Goal: Task Accomplishment & Management: Manage account settings

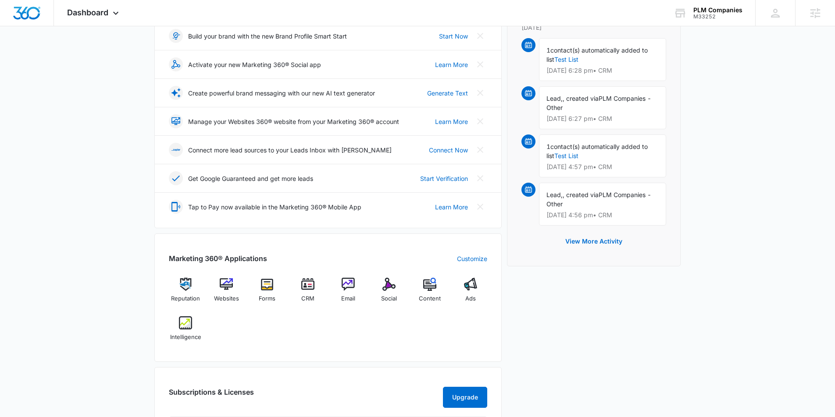
scroll to position [140, 0]
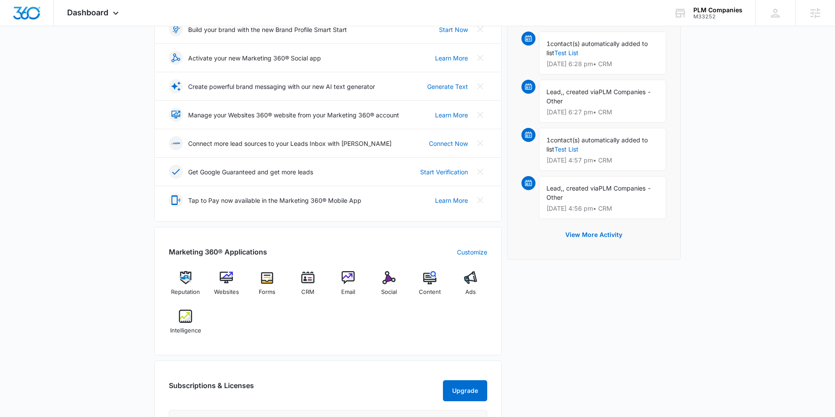
click at [160, 317] on div "Marketing 360® Applications Customize Reputation Websites Forms CRM Email Socia…" at bounding box center [327, 291] width 347 height 128
click at [178, 316] on div "Intelligence" at bounding box center [186, 326] width 34 height 32
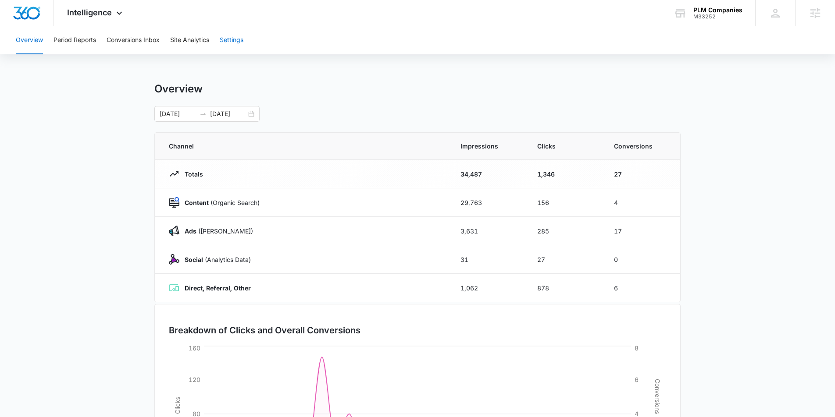
click at [243, 36] on button "Settings" at bounding box center [232, 40] width 24 height 28
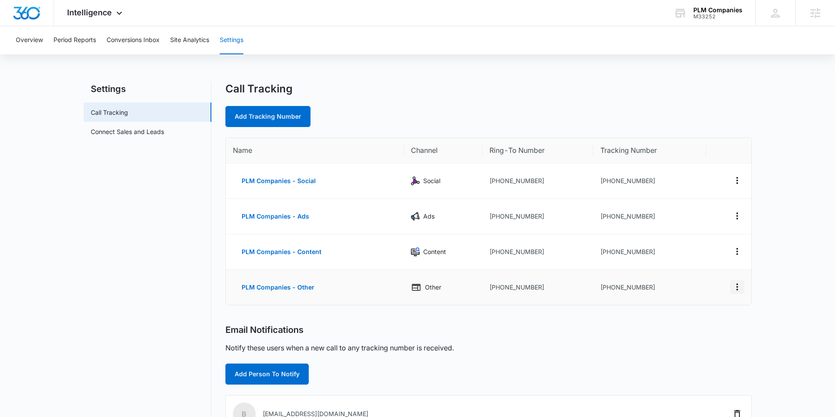
click at [738, 286] on icon "Actions" at bounding box center [737, 287] width 11 height 11
click at [698, 289] on div "Delete" at bounding box center [695, 291] width 18 height 6
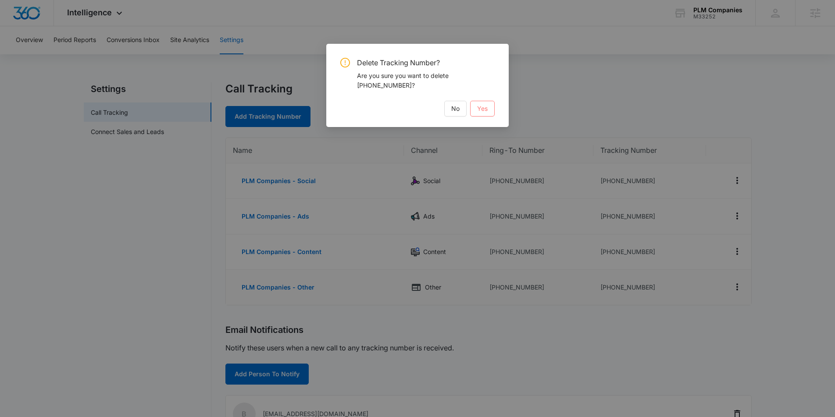
click at [489, 109] on button "Yes" at bounding box center [482, 109] width 25 height 16
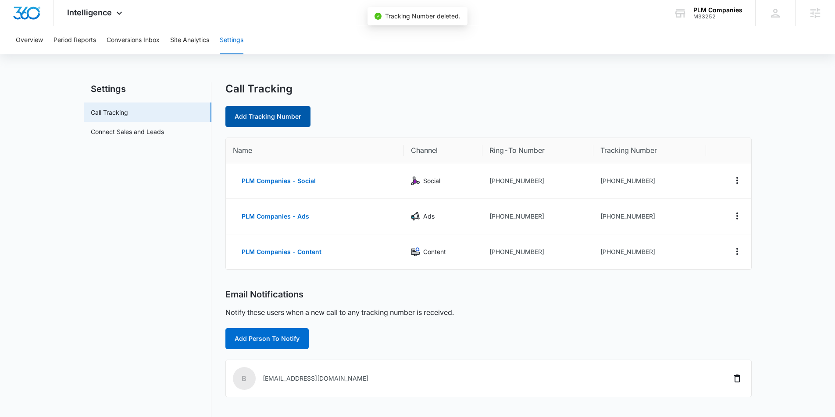
click at [261, 110] on link "Add Tracking Number" at bounding box center [267, 116] width 85 height 21
select select "by_area_code"
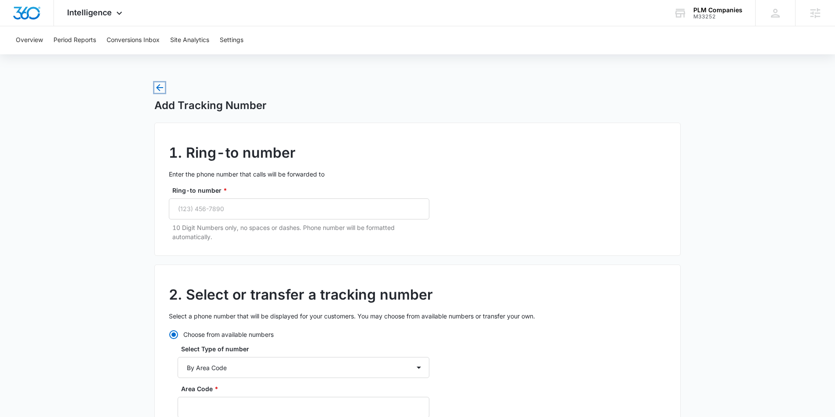
click at [161, 90] on icon "button" at bounding box center [159, 87] width 11 height 11
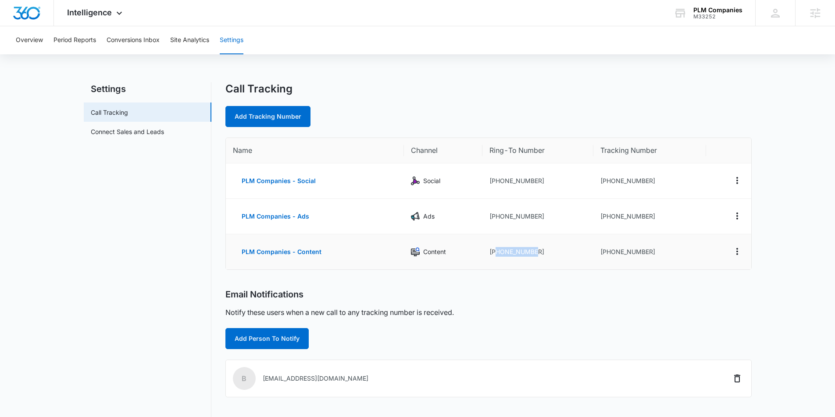
drag, startPoint x: 541, startPoint y: 254, endPoint x: 507, endPoint y: 252, distance: 34.3
click at [495, 255] on td "+13145841846" at bounding box center [537, 252] width 111 height 35
copy td "3145841846"
click at [274, 106] on link "Add Tracking Number" at bounding box center [267, 116] width 85 height 21
select select "by_area_code"
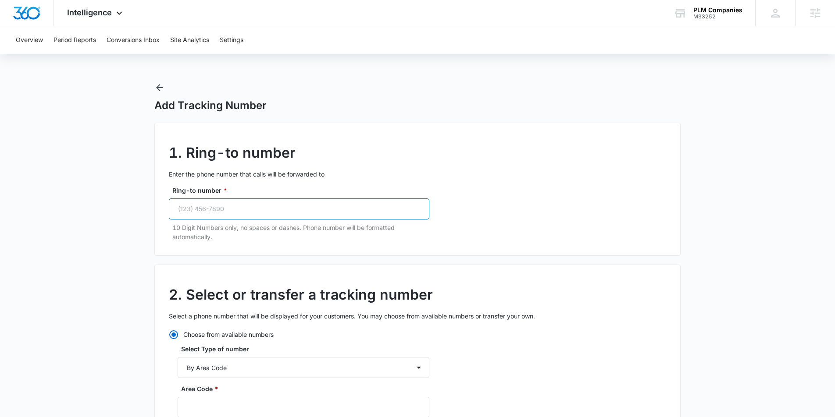
click at [264, 207] on input "Ring-to number *" at bounding box center [299, 209] width 260 height 21
paste input "(314) 584-1846"
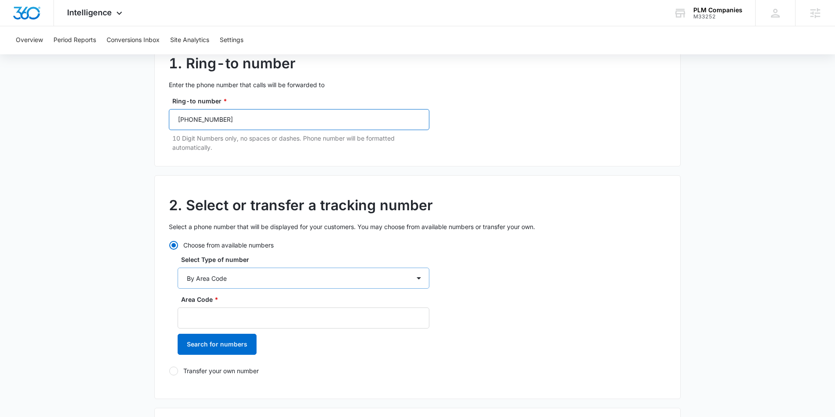
scroll to position [92, 0]
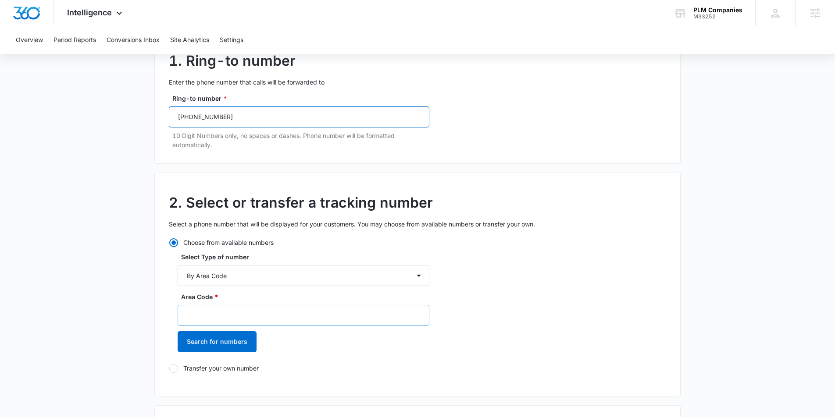
type input "(314) 584-1846"
click at [247, 312] on input "Area Code *" at bounding box center [304, 316] width 252 height 21
type input "314"
click at [225, 339] on button "Search for numbers" at bounding box center [217, 342] width 79 height 21
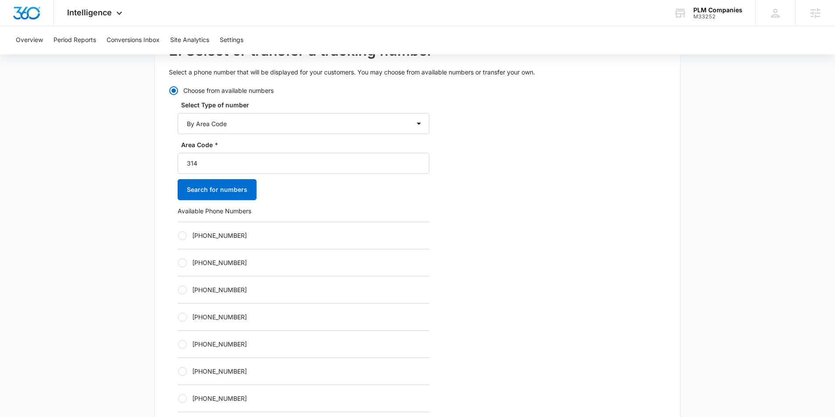
click at [181, 236] on div at bounding box center [182, 235] width 9 height 9
click at [178, 236] on input "+13142002577" at bounding box center [178, 235] width 0 height 0
radio input "true"
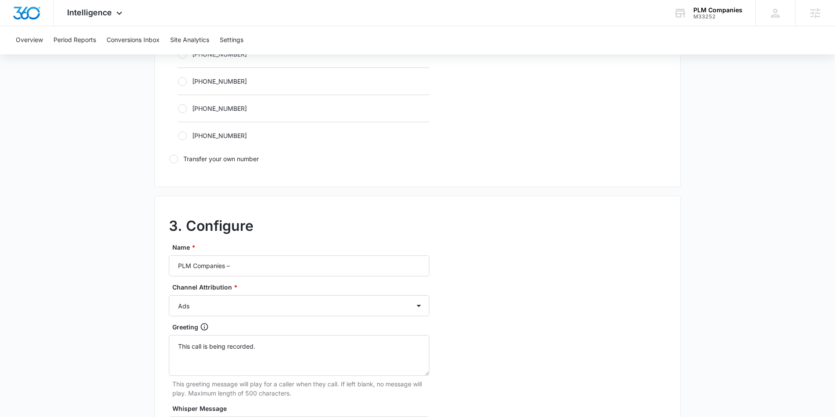
scroll to position [592, 0]
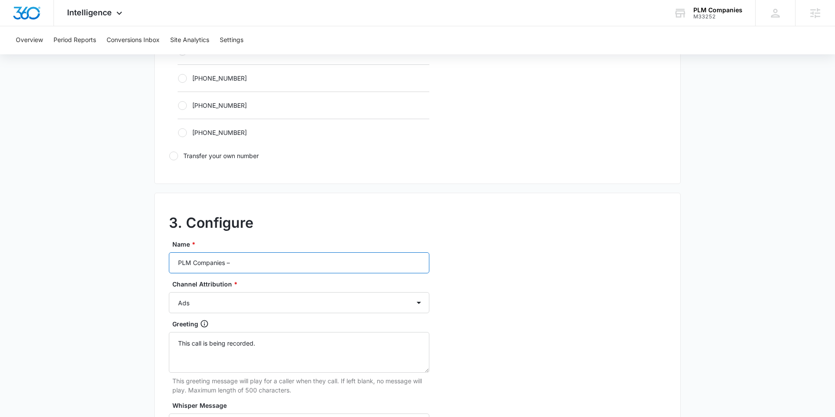
click at [252, 264] on input "PLM Companies –" at bounding box center [299, 262] width 260 height 21
type input "PLM Companies – Other"
click at [262, 300] on select "Ads Local Service Ads Content Social Other" at bounding box center [299, 302] width 260 height 21
select select "OTHER"
click at [169, 292] on select "Ads Local Service Ads Content Social Other" at bounding box center [299, 302] width 260 height 21
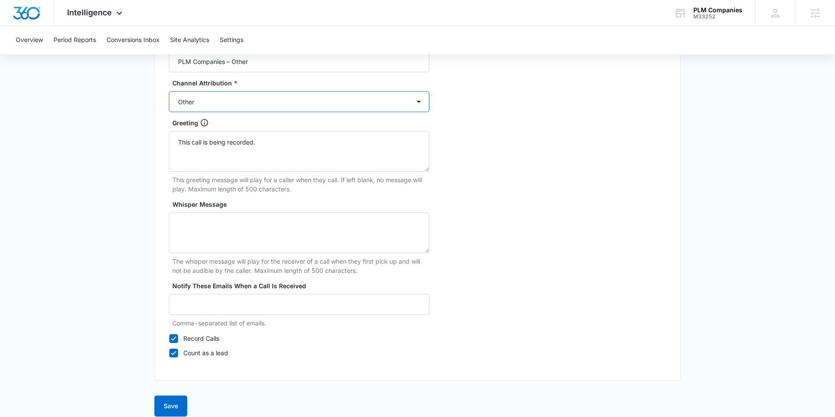
scroll to position [803, 0]
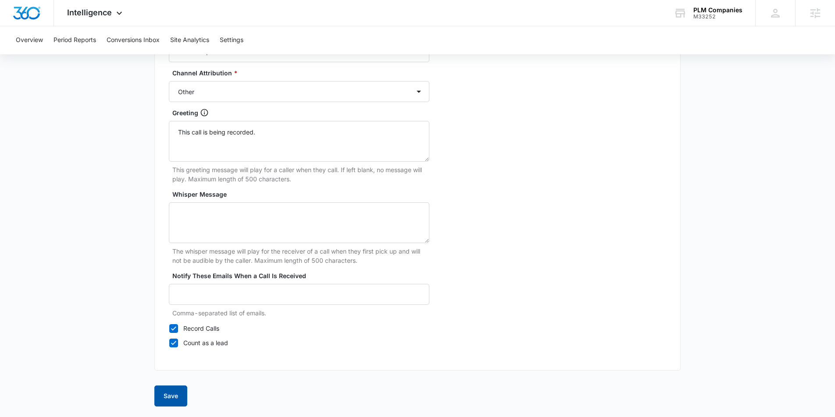
click at [172, 400] on button "Save" at bounding box center [170, 396] width 33 height 21
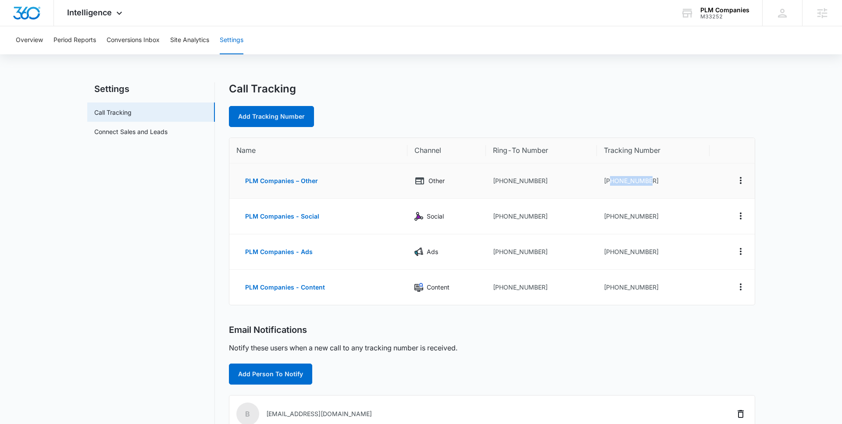
drag, startPoint x: 653, startPoint y: 182, endPoint x: 609, endPoint y: 181, distance: 43.8
click at [609, 181] on td "+13142002577" at bounding box center [653, 182] width 113 height 36
copy td "3142002577"
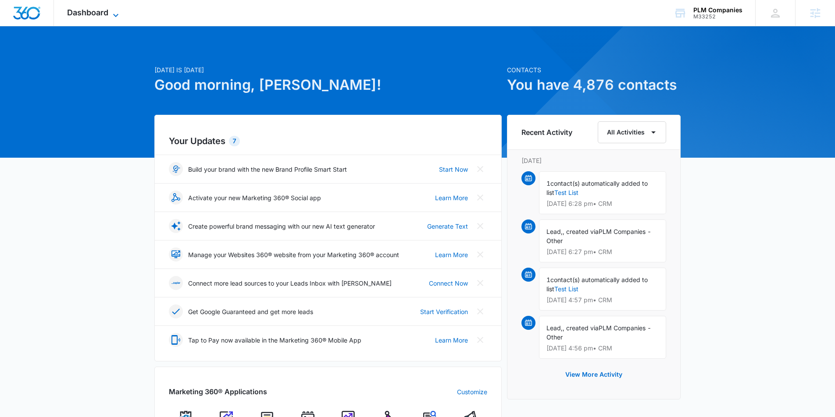
click at [112, 12] on icon at bounding box center [115, 15] width 11 height 11
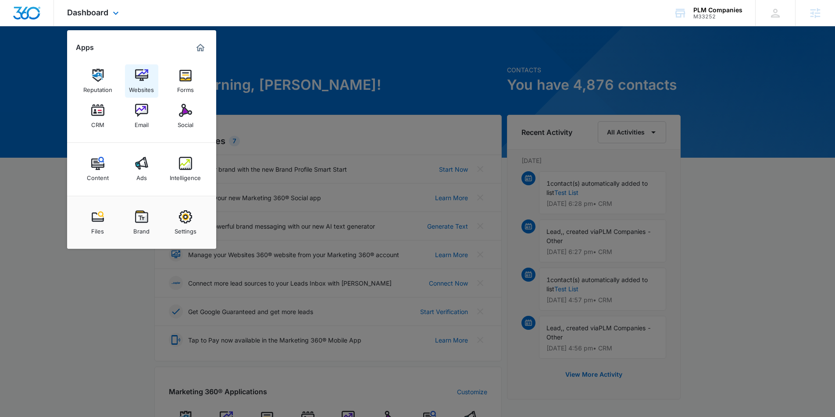
click at [140, 81] on img at bounding box center [141, 75] width 13 height 13
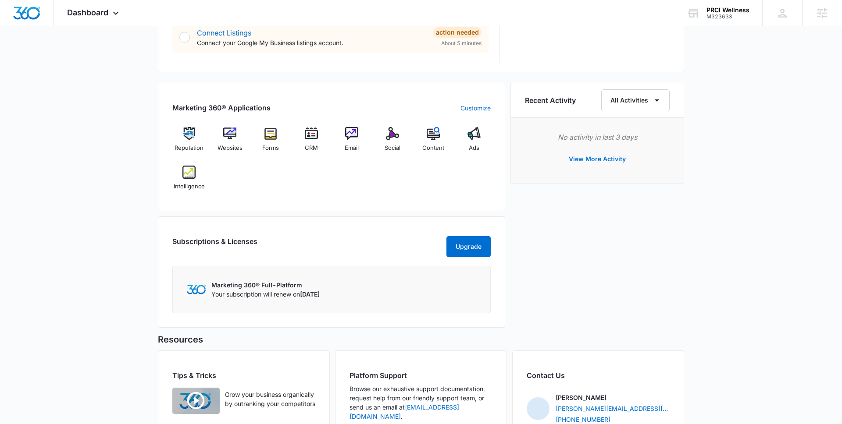
scroll to position [477, 0]
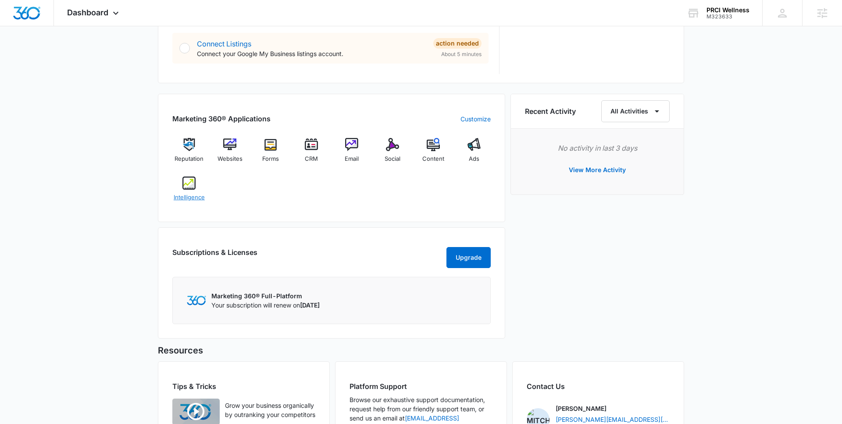
click at [186, 183] on img at bounding box center [188, 183] width 13 height 13
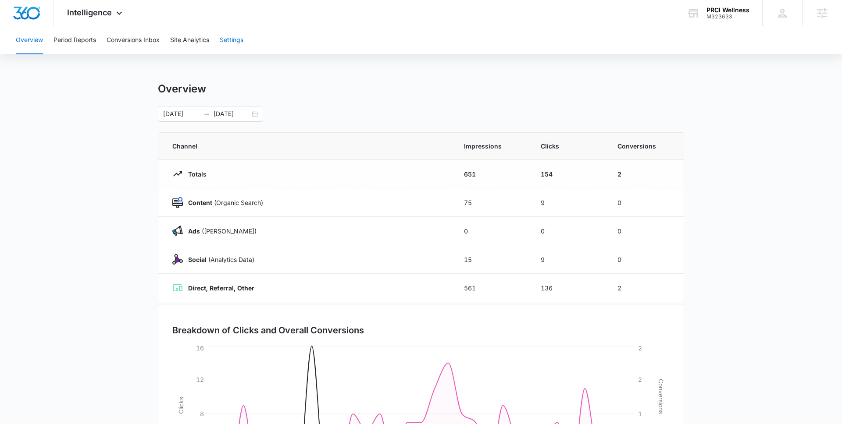
click at [236, 43] on button "Settings" at bounding box center [232, 40] width 24 height 28
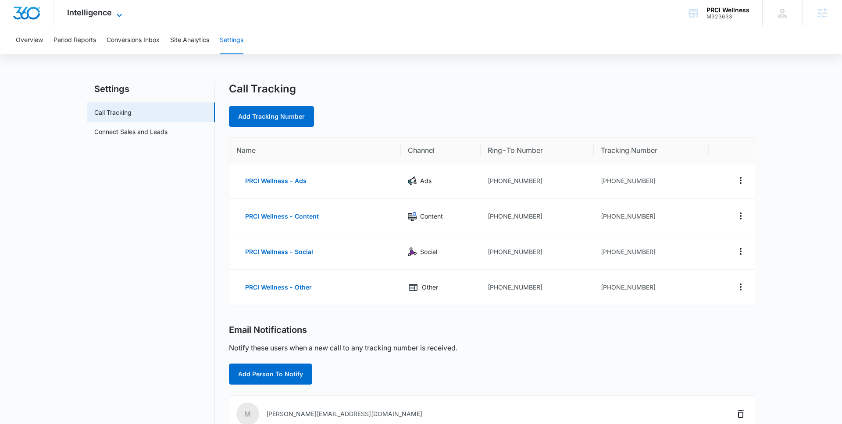
click at [111, 10] on div "Intelligence Apps Reputation Websites Forms CRM Email Social Content Ads Intell…" at bounding box center [96, 13] width 84 height 26
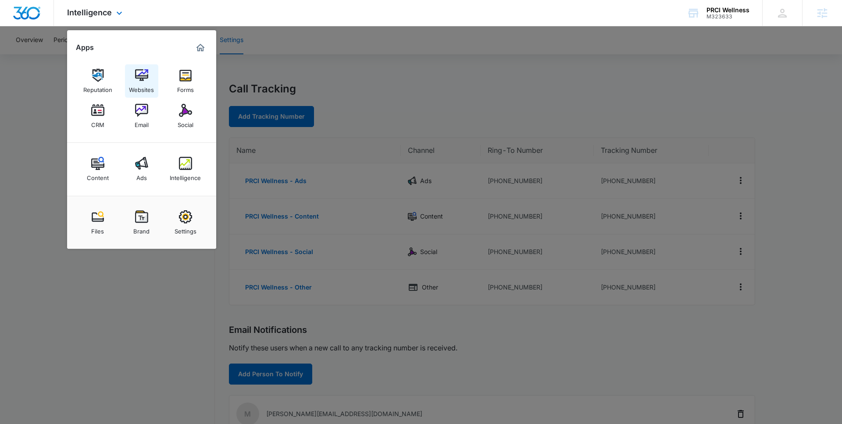
click at [143, 76] on img at bounding box center [141, 75] width 13 height 13
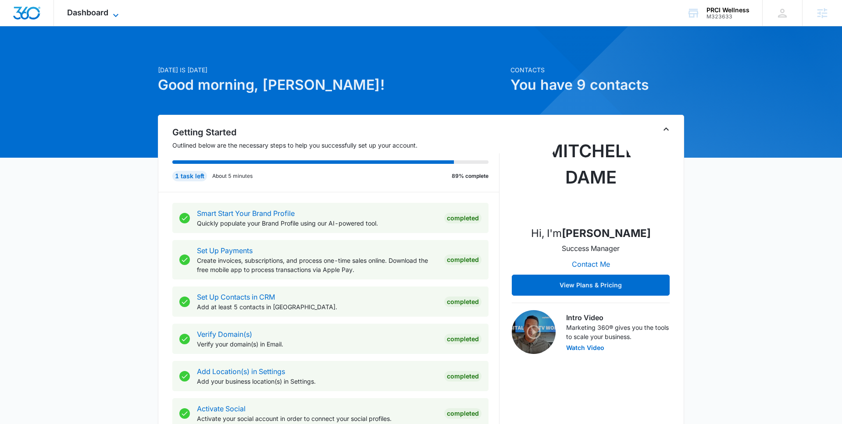
click at [98, 9] on span "Dashboard" at bounding box center [87, 12] width 41 height 9
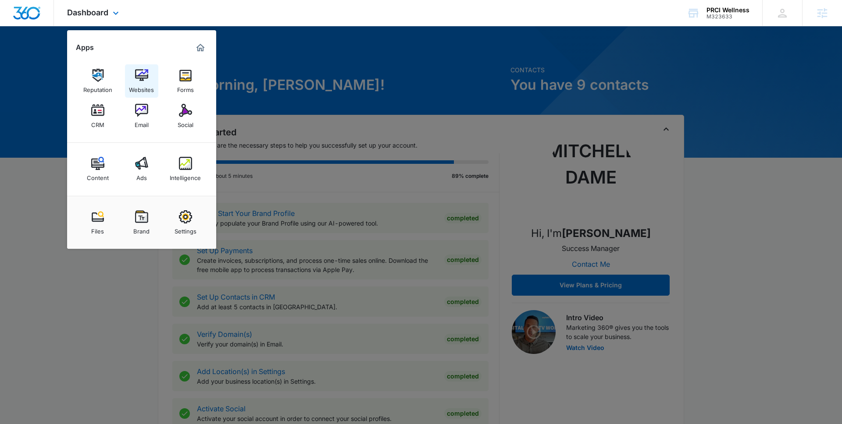
click at [135, 70] on img at bounding box center [141, 75] width 13 height 13
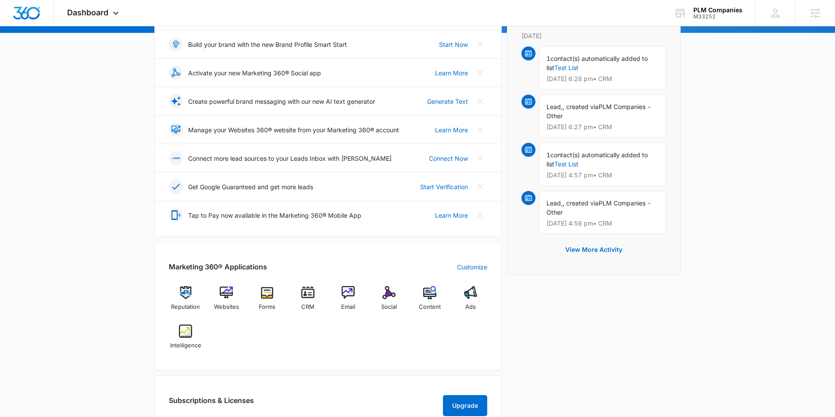
scroll to position [173, 0]
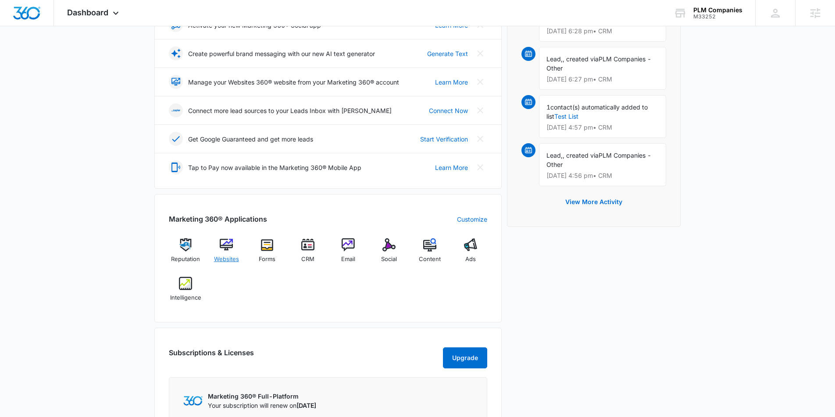
click at [226, 243] on img at bounding box center [226, 244] width 13 height 13
